Goal: Task Accomplishment & Management: Complete application form

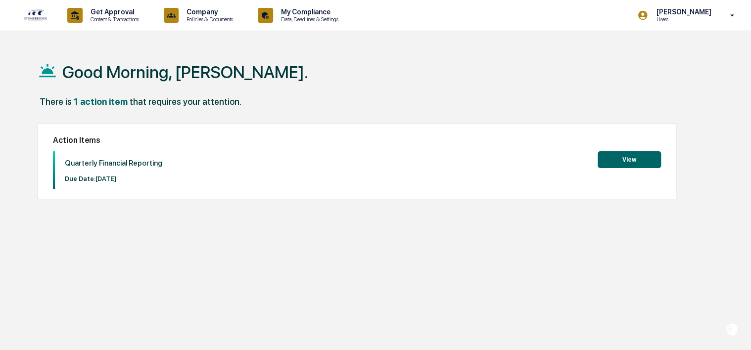
click at [617, 158] on button "View" at bounding box center [629, 159] width 63 height 17
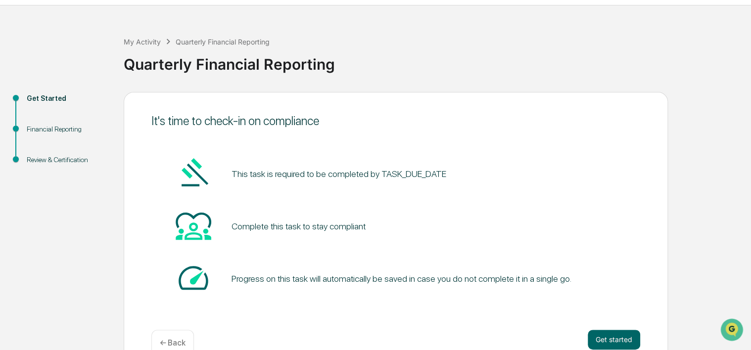
scroll to position [47, 0]
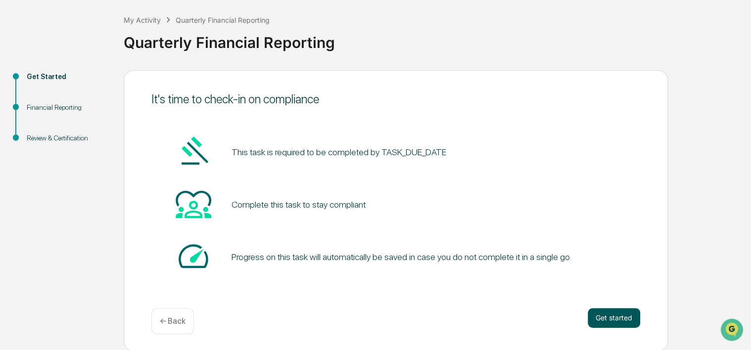
click at [624, 321] on button "Get started" at bounding box center [614, 318] width 52 height 20
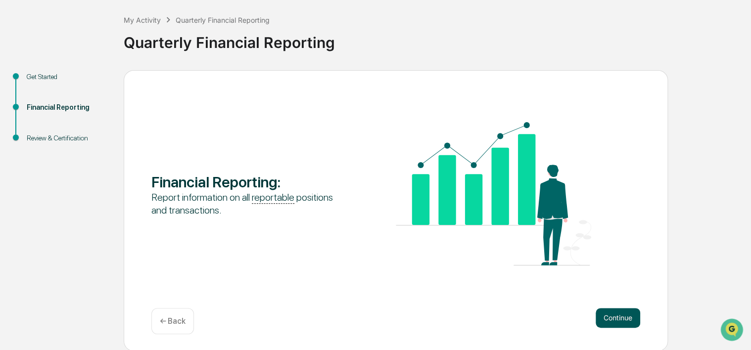
click at [616, 314] on button "Continue" at bounding box center [618, 318] width 45 height 20
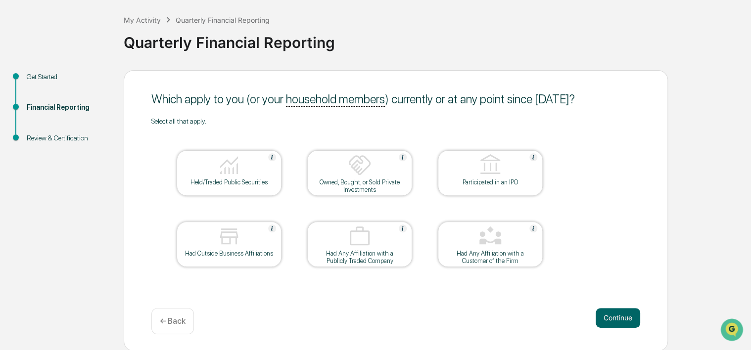
click at [218, 185] on div "Held/Traded Public Securities" at bounding box center [229, 182] width 89 height 7
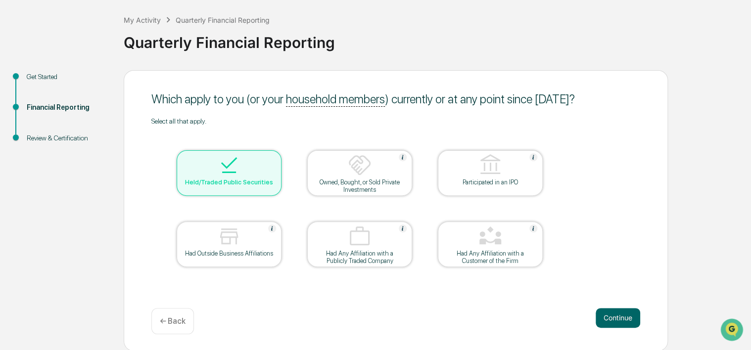
click at [200, 256] on div "Had Outside Business Affiliations" at bounding box center [229, 253] width 89 height 7
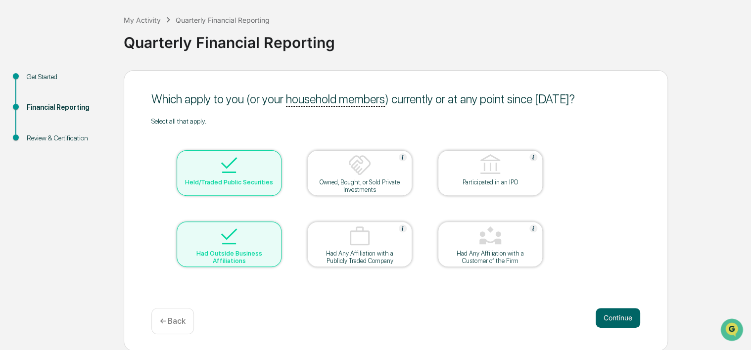
click at [501, 237] on img at bounding box center [490, 237] width 24 height 24
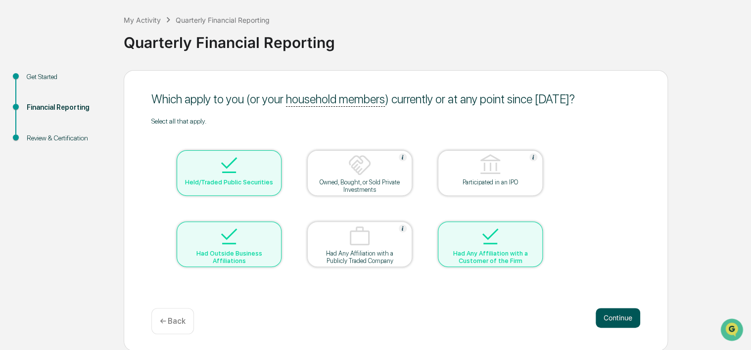
click at [603, 319] on button "Continue" at bounding box center [618, 318] width 45 height 20
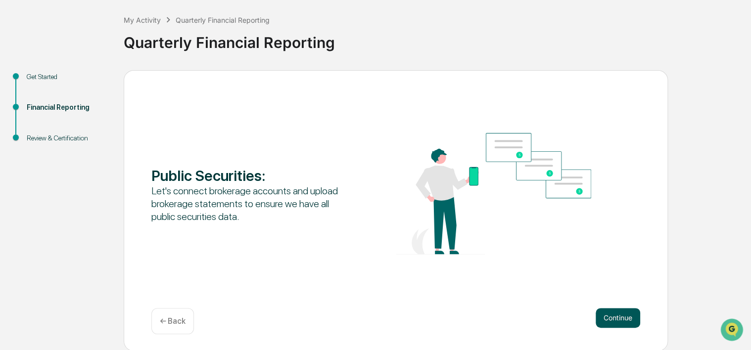
click at [623, 317] on button "Continue" at bounding box center [618, 318] width 45 height 20
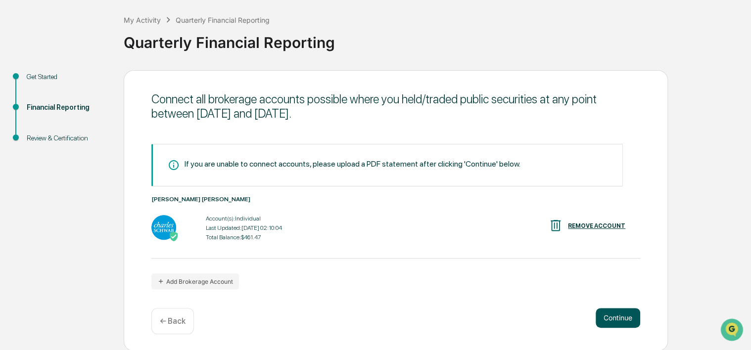
click at [608, 315] on button "Continue" at bounding box center [618, 318] width 45 height 20
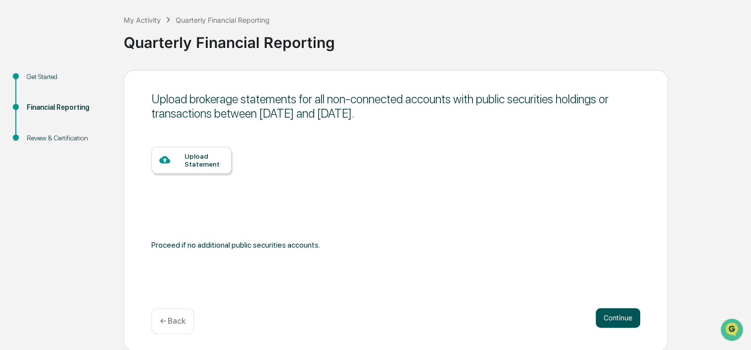
click at [608, 315] on button "Continue" at bounding box center [618, 318] width 45 height 20
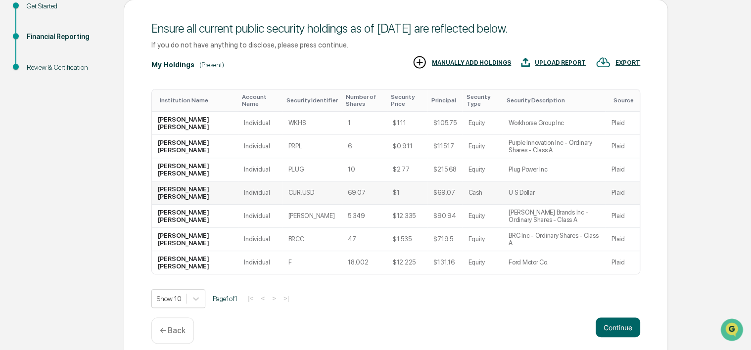
scroll to position [129, 0]
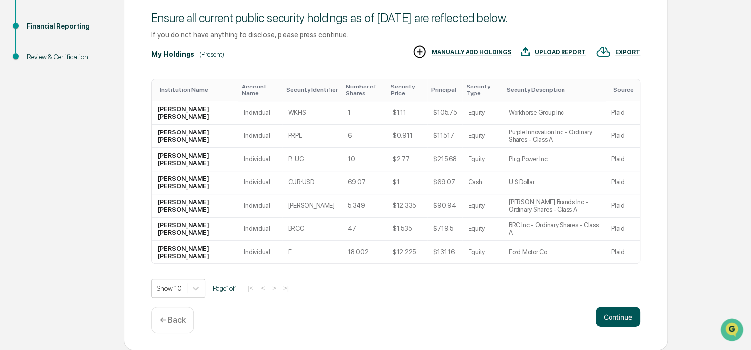
click at [612, 318] on button "Continue" at bounding box center [618, 317] width 45 height 20
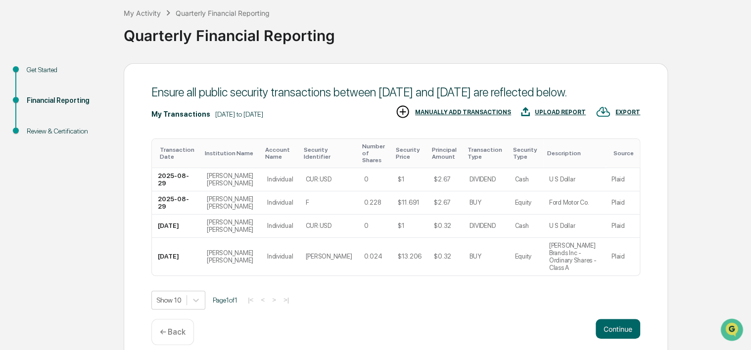
scroll to position [67, 0]
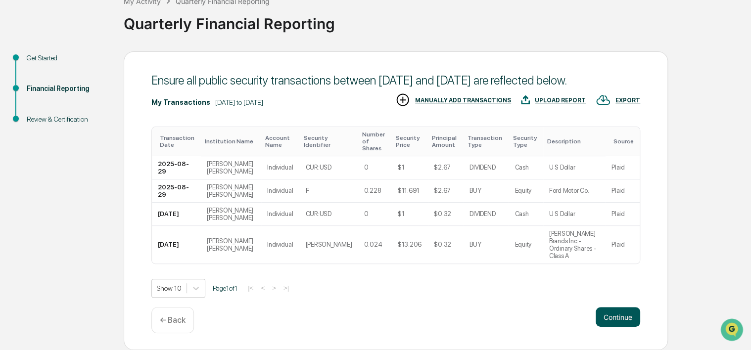
click at [616, 317] on button "Continue" at bounding box center [618, 317] width 45 height 20
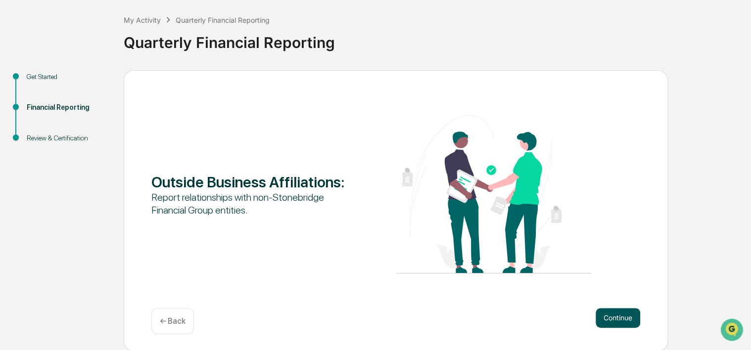
click at [615, 314] on button "Continue" at bounding box center [618, 318] width 45 height 20
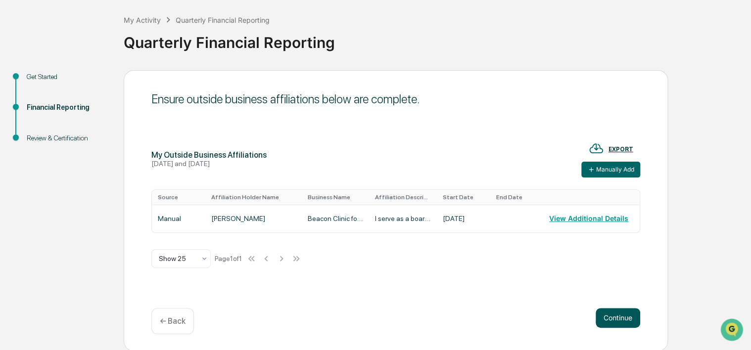
click at [615, 314] on button "Continue" at bounding box center [618, 318] width 45 height 20
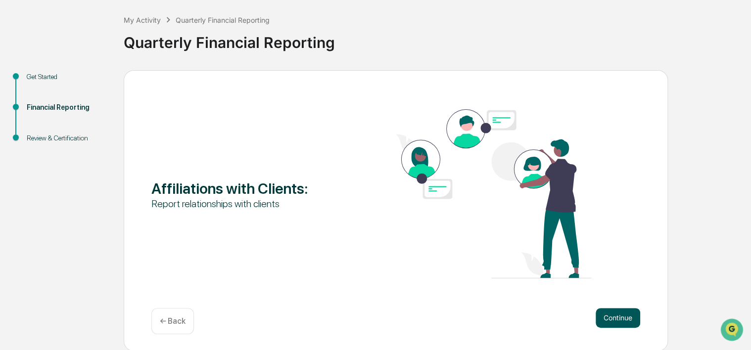
click at [609, 314] on button "Continue" at bounding box center [618, 318] width 45 height 20
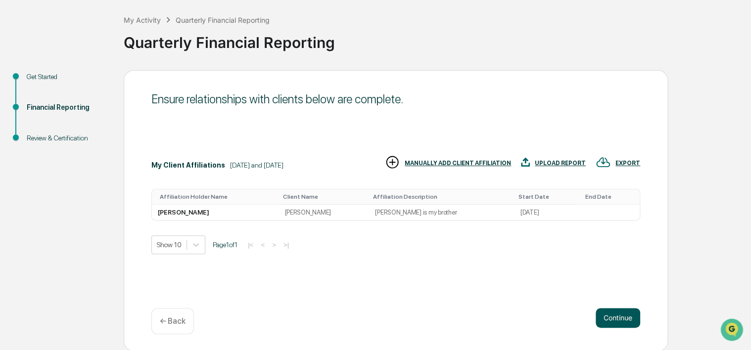
click at [617, 319] on button "Continue" at bounding box center [618, 318] width 45 height 20
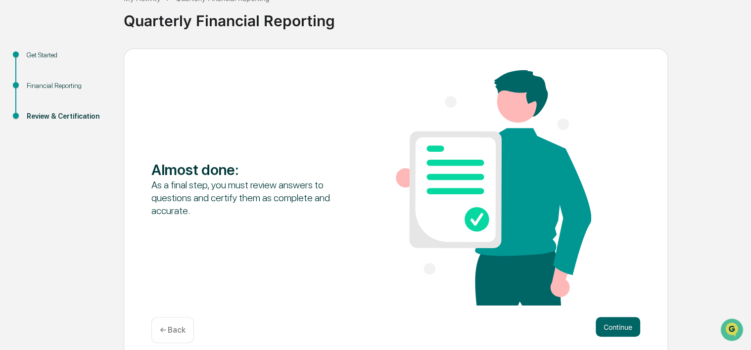
scroll to position [79, 0]
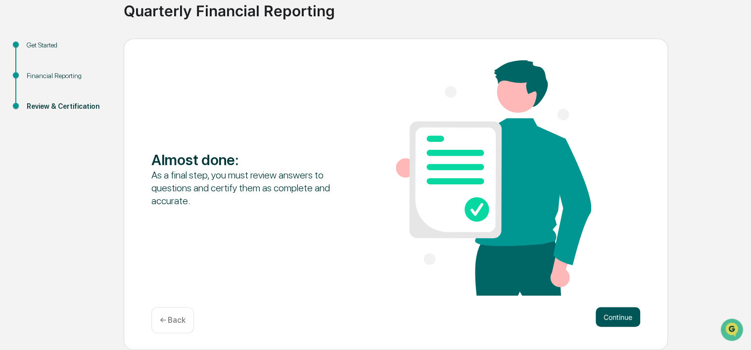
click at [614, 311] on button "Continue" at bounding box center [618, 317] width 45 height 20
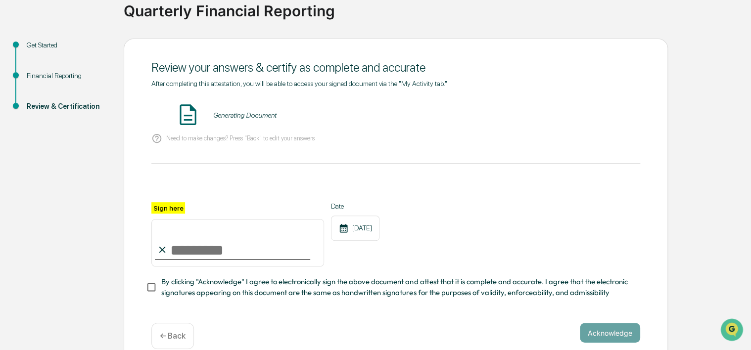
click at [198, 253] on input "Sign here" at bounding box center [237, 242] width 173 height 47
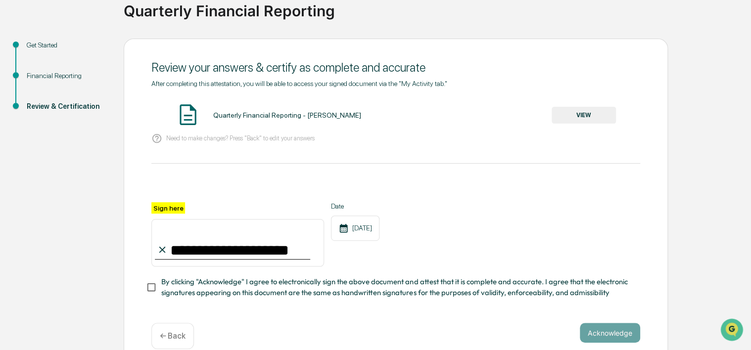
type input "**********"
click at [615, 335] on button "Acknowledge" at bounding box center [610, 333] width 60 height 20
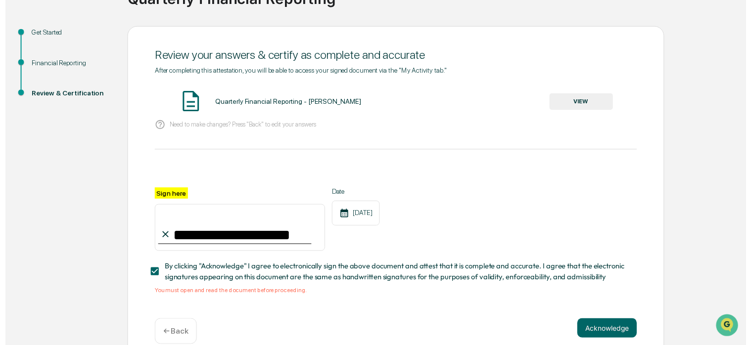
scroll to position [110, 0]
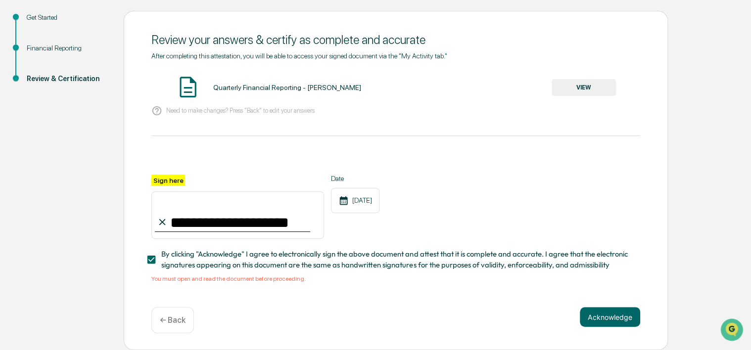
click at [604, 90] on button "VIEW" at bounding box center [584, 87] width 64 height 17
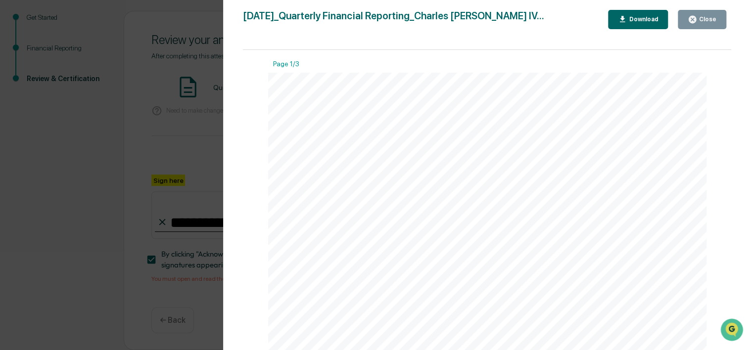
click at [707, 25] on button "Close" at bounding box center [702, 19] width 48 height 19
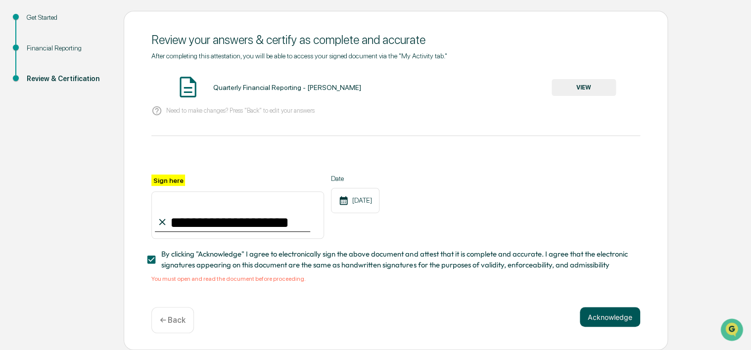
click at [604, 314] on button "Acknowledge" at bounding box center [610, 317] width 60 height 20
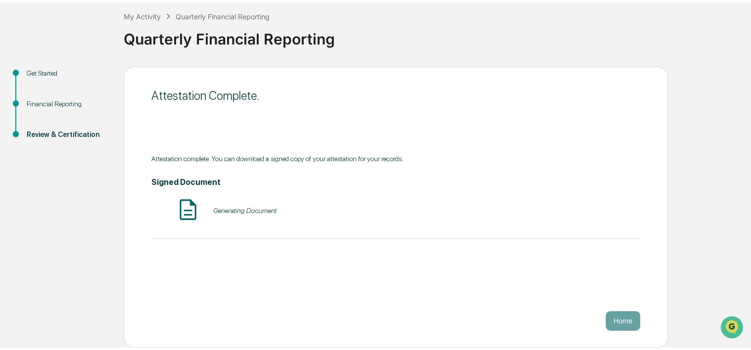
scroll to position [47, 0]
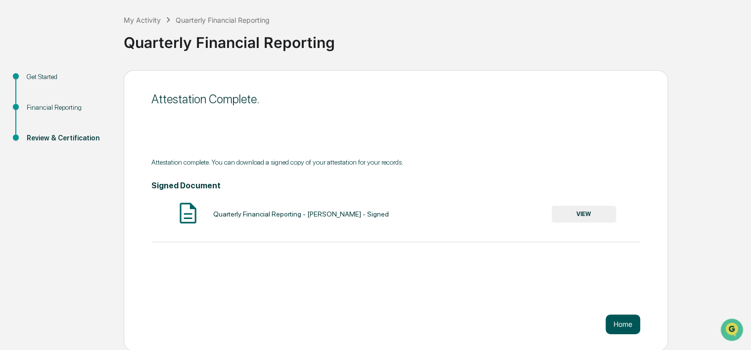
click at [616, 324] on button "Home" at bounding box center [623, 325] width 35 height 20
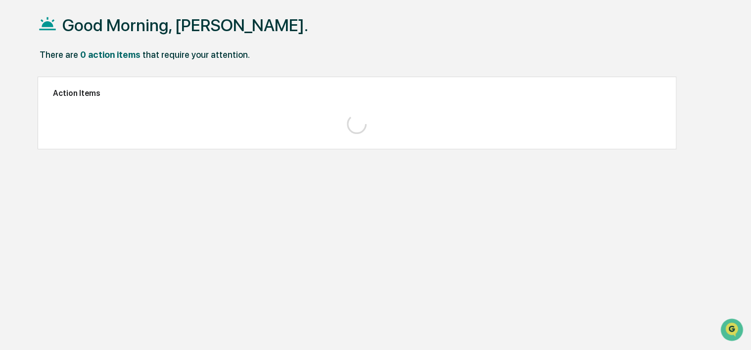
scroll to position [47, 0]
